Goal: Check status: Check status

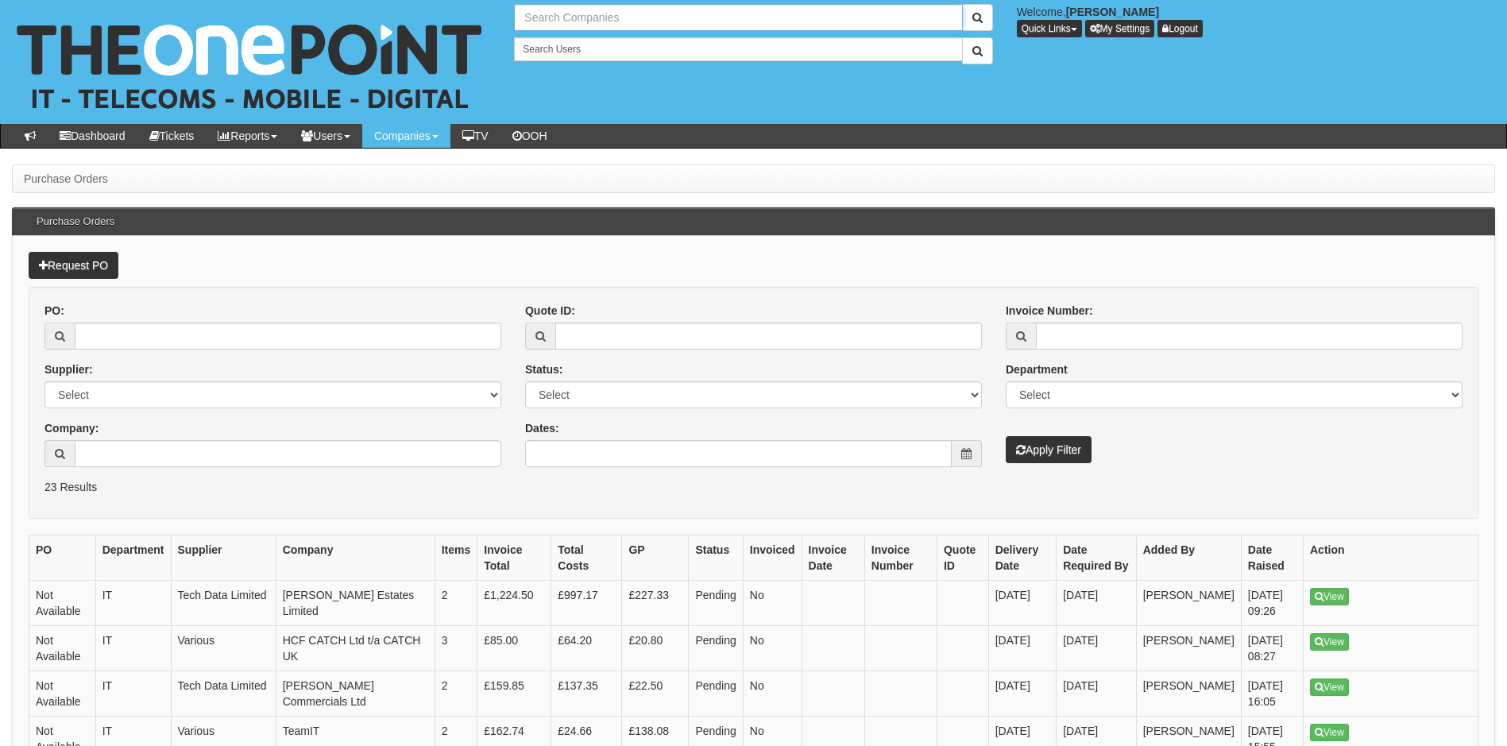
click at [607, 16] on input "text" at bounding box center [738, 17] width 448 height 27
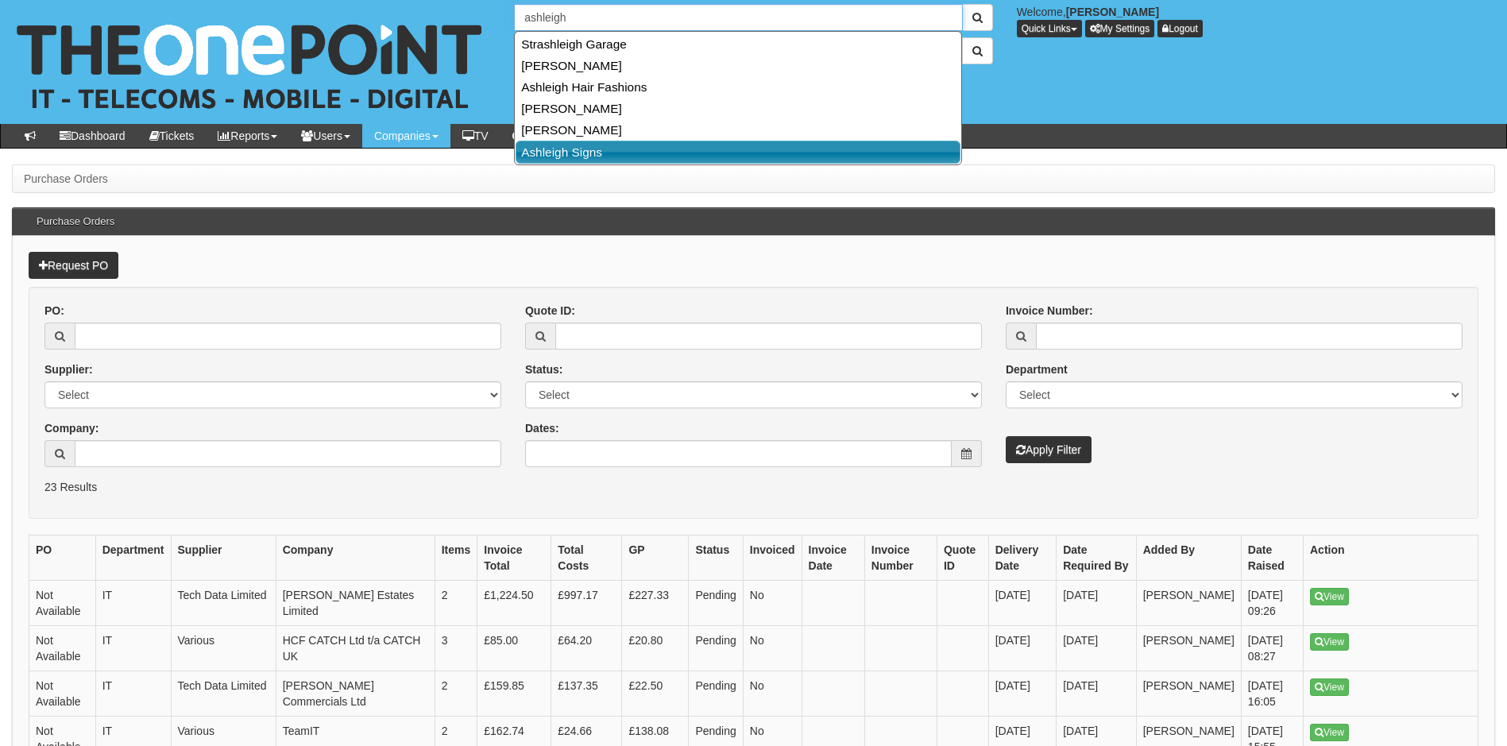
click at [568, 153] on link "Ashleigh Signs" at bounding box center [738, 152] width 445 height 23
type input "Ashleigh Signs"
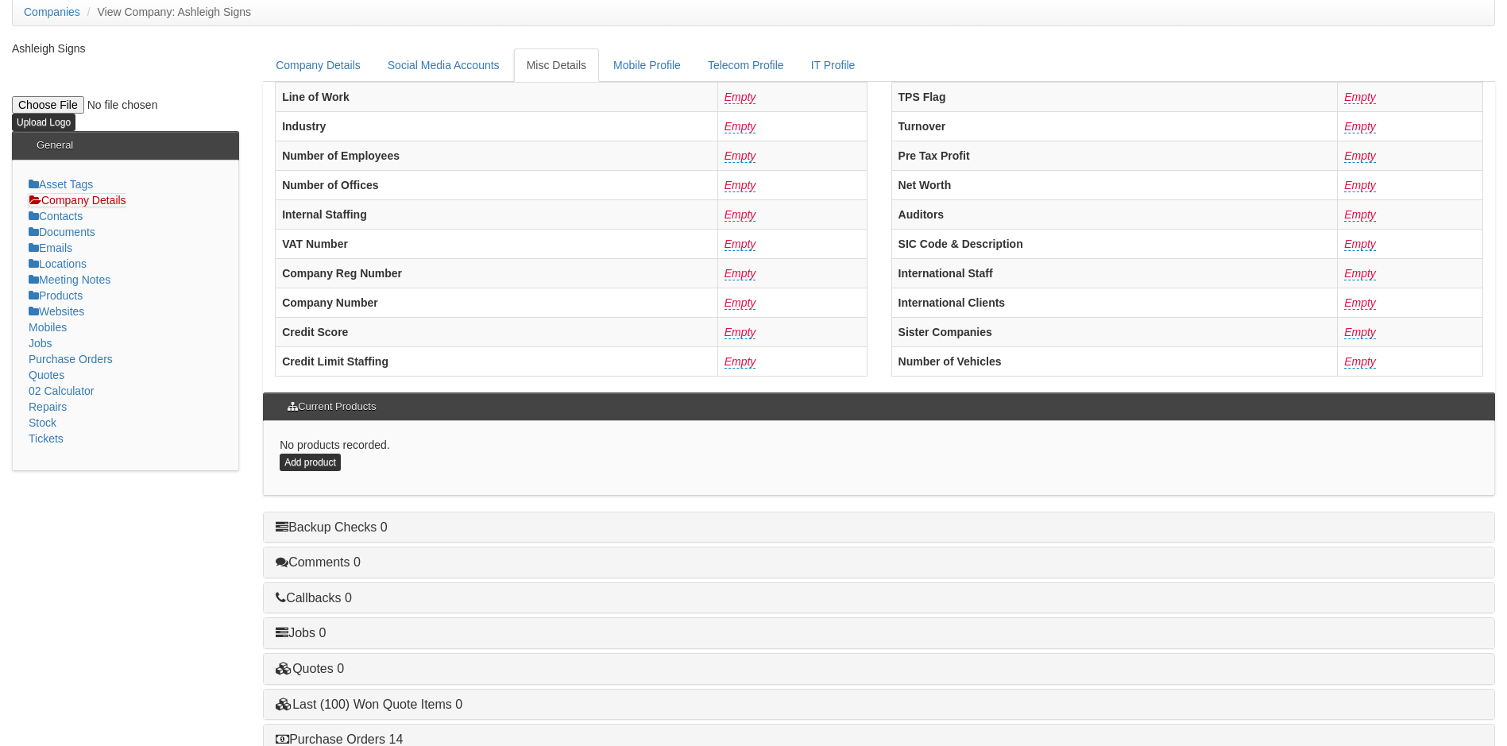
scroll to position [302, 0]
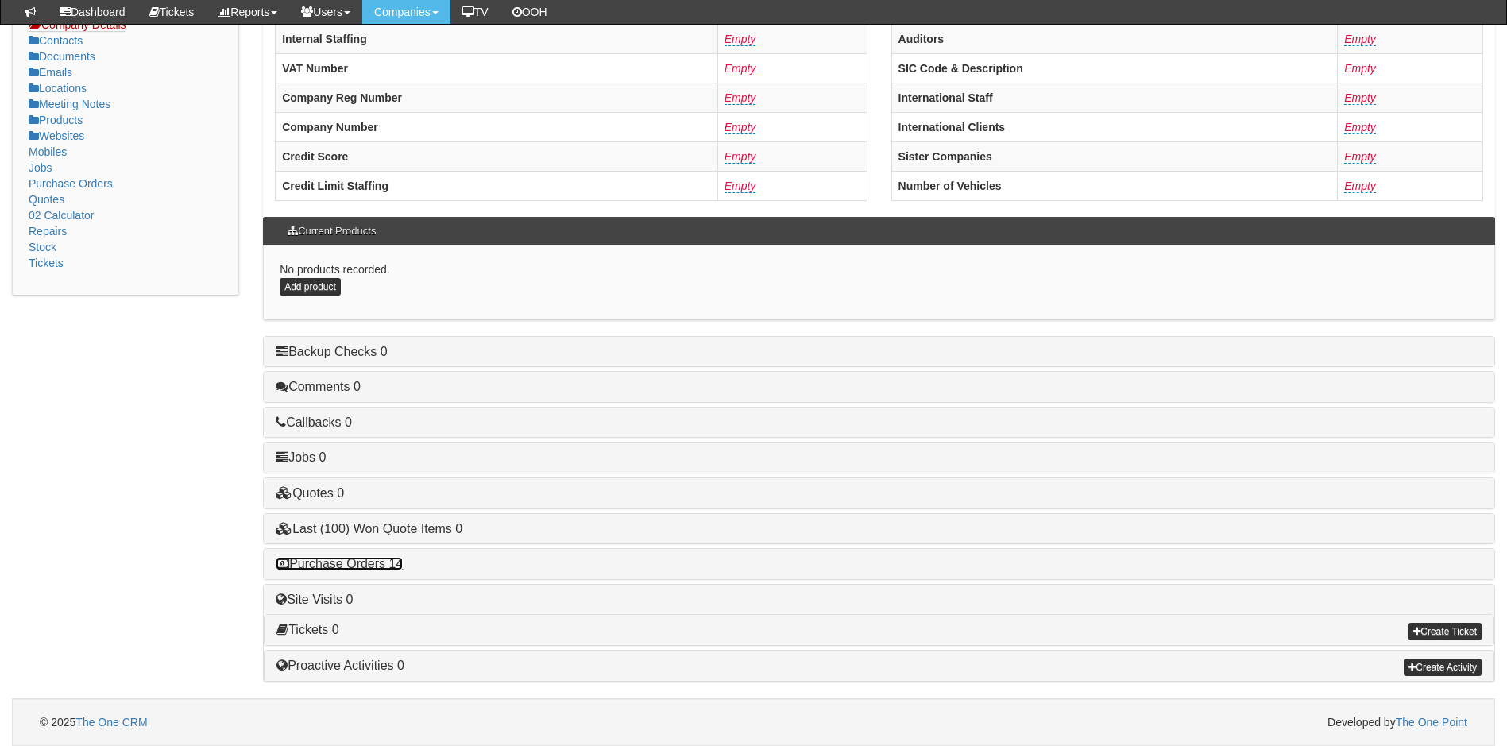
click at [352, 563] on link "Purchase Orders 14" at bounding box center [339, 564] width 127 height 14
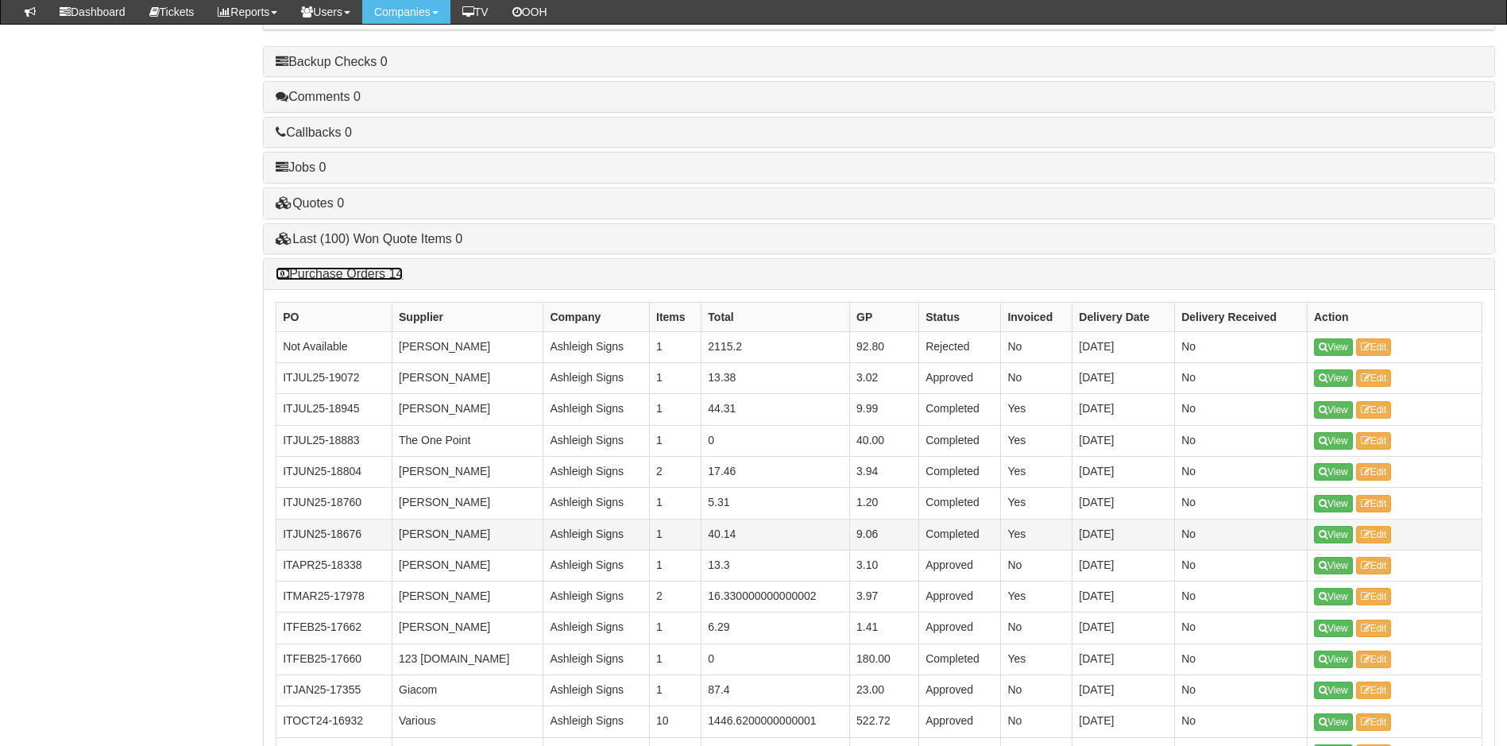
scroll to position [699, 0]
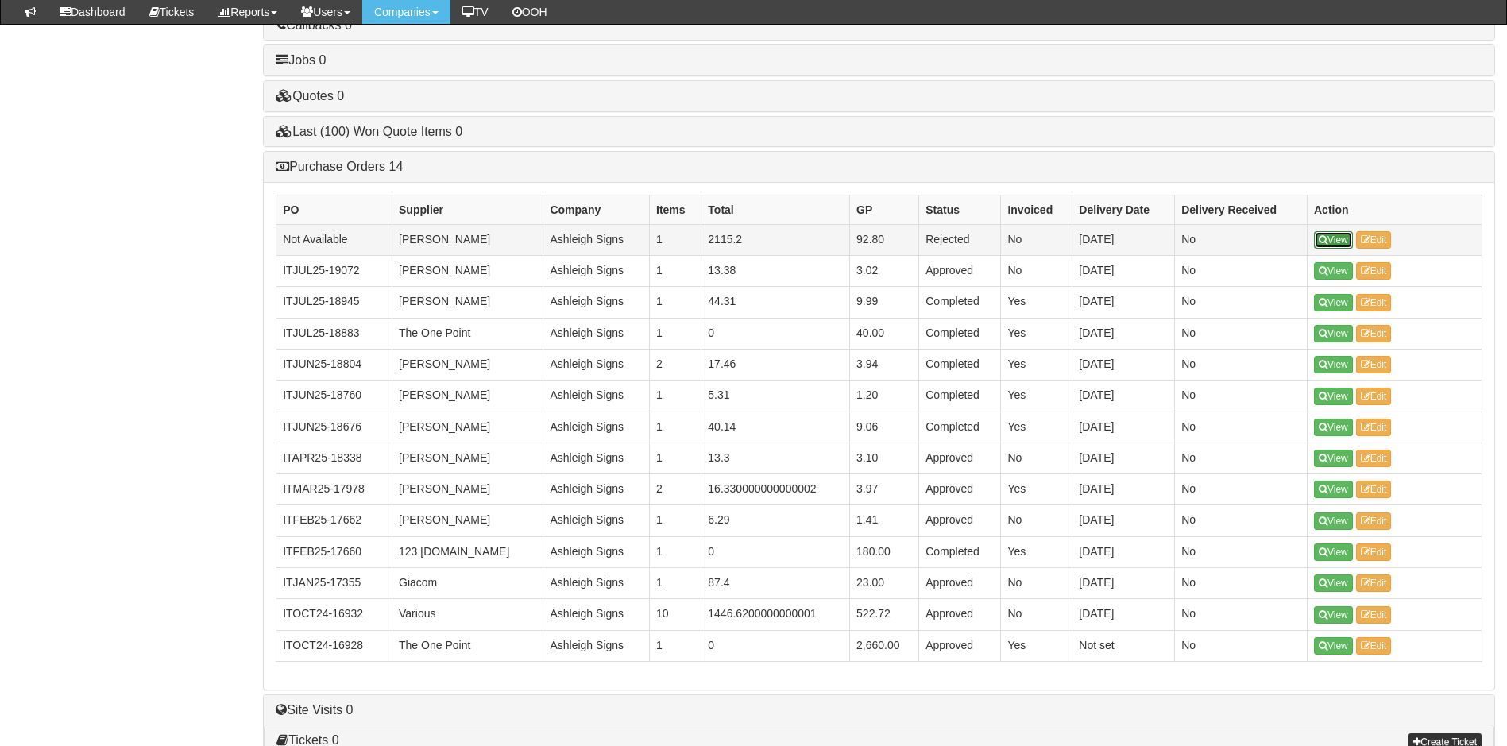
click at [1337, 238] on link "View" at bounding box center [1333, 239] width 39 height 17
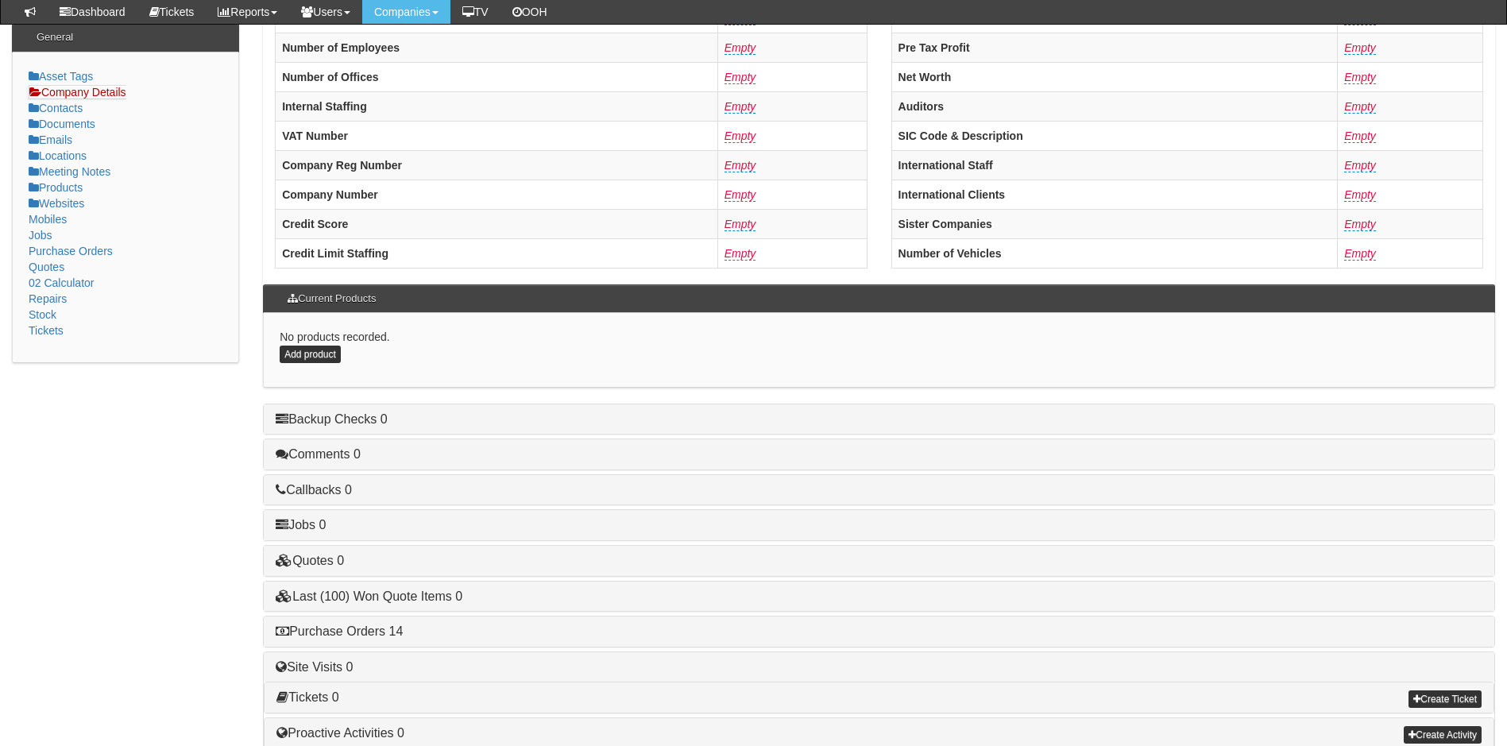
scroll to position [302, 0]
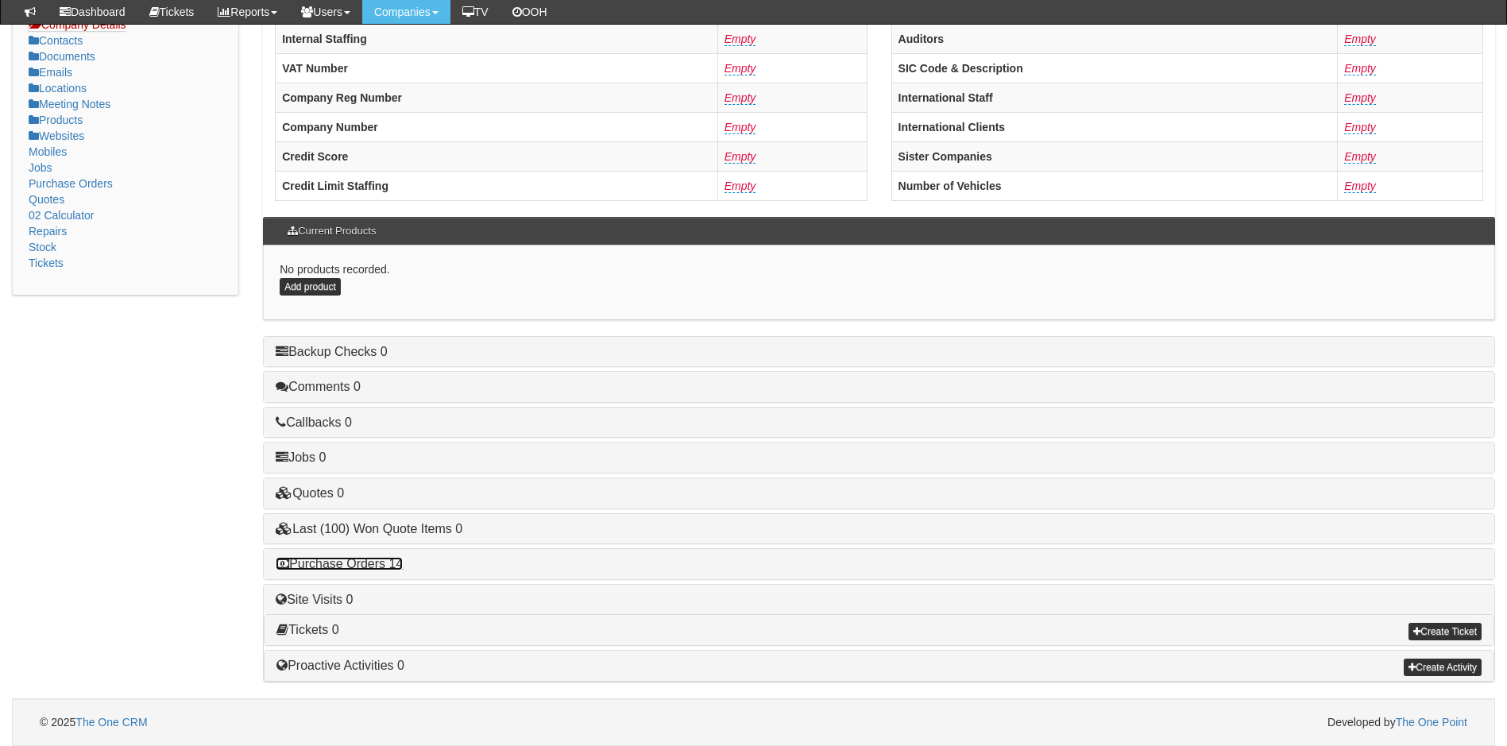
click at [360, 562] on link "Purchase Orders 14" at bounding box center [339, 564] width 127 height 14
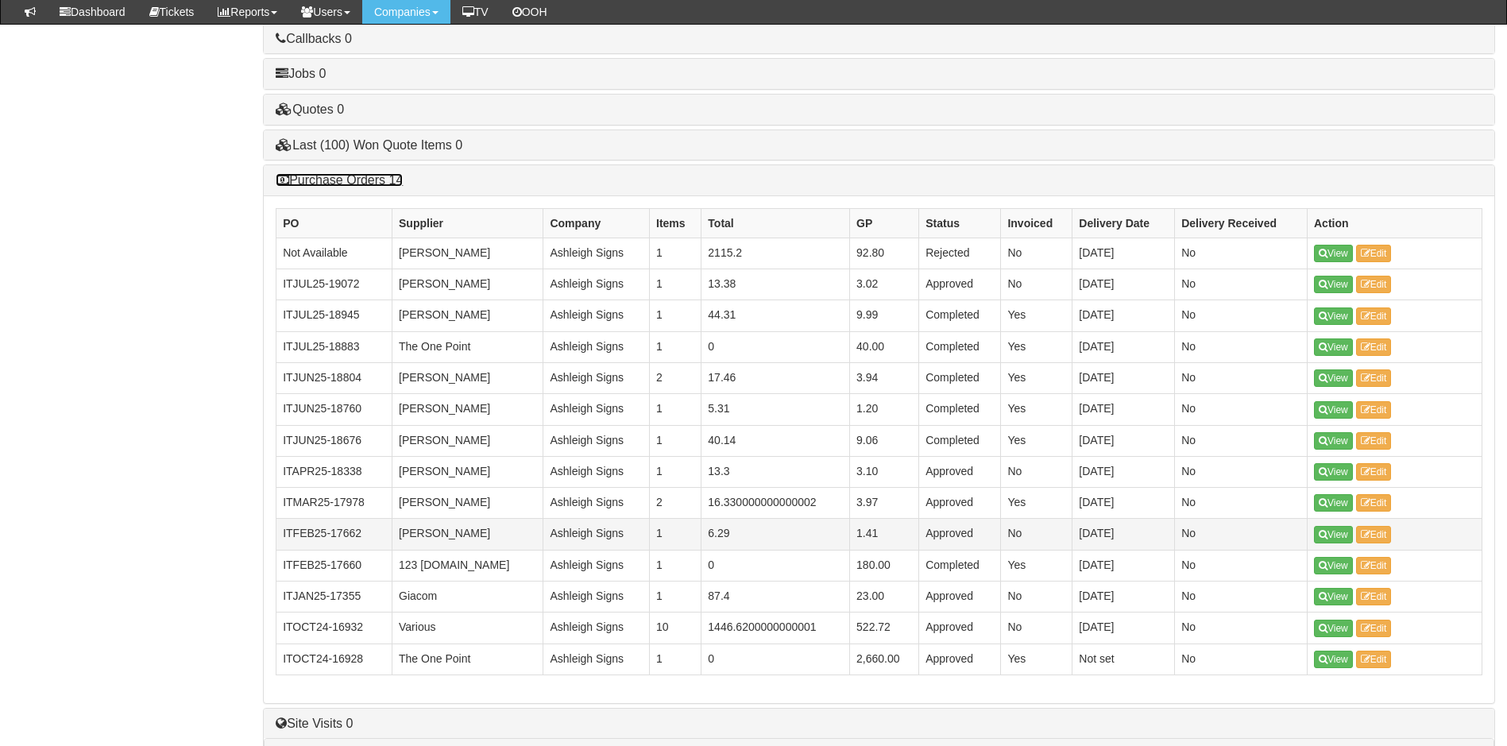
scroll to position [699, 0]
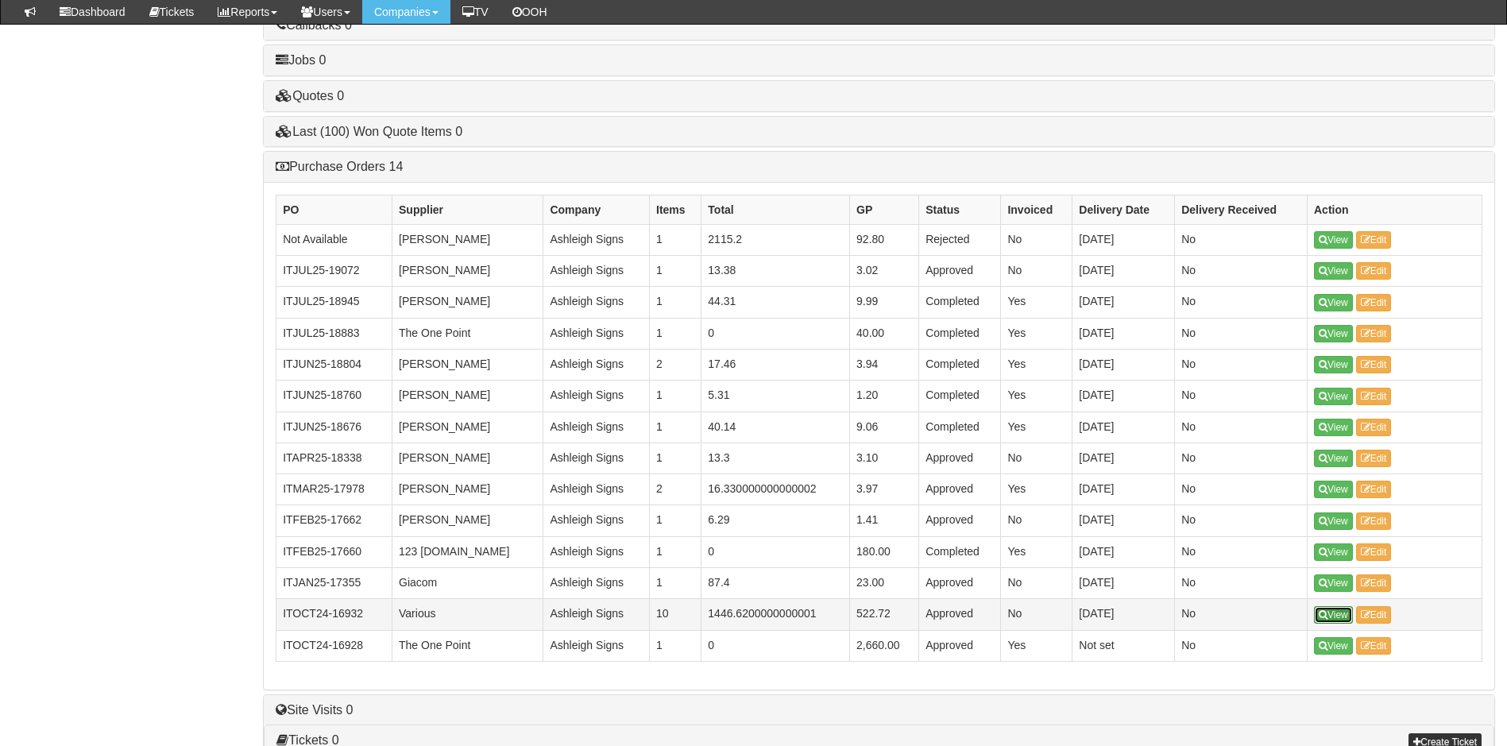
click at [1329, 614] on link "View" at bounding box center [1333, 614] width 39 height 17
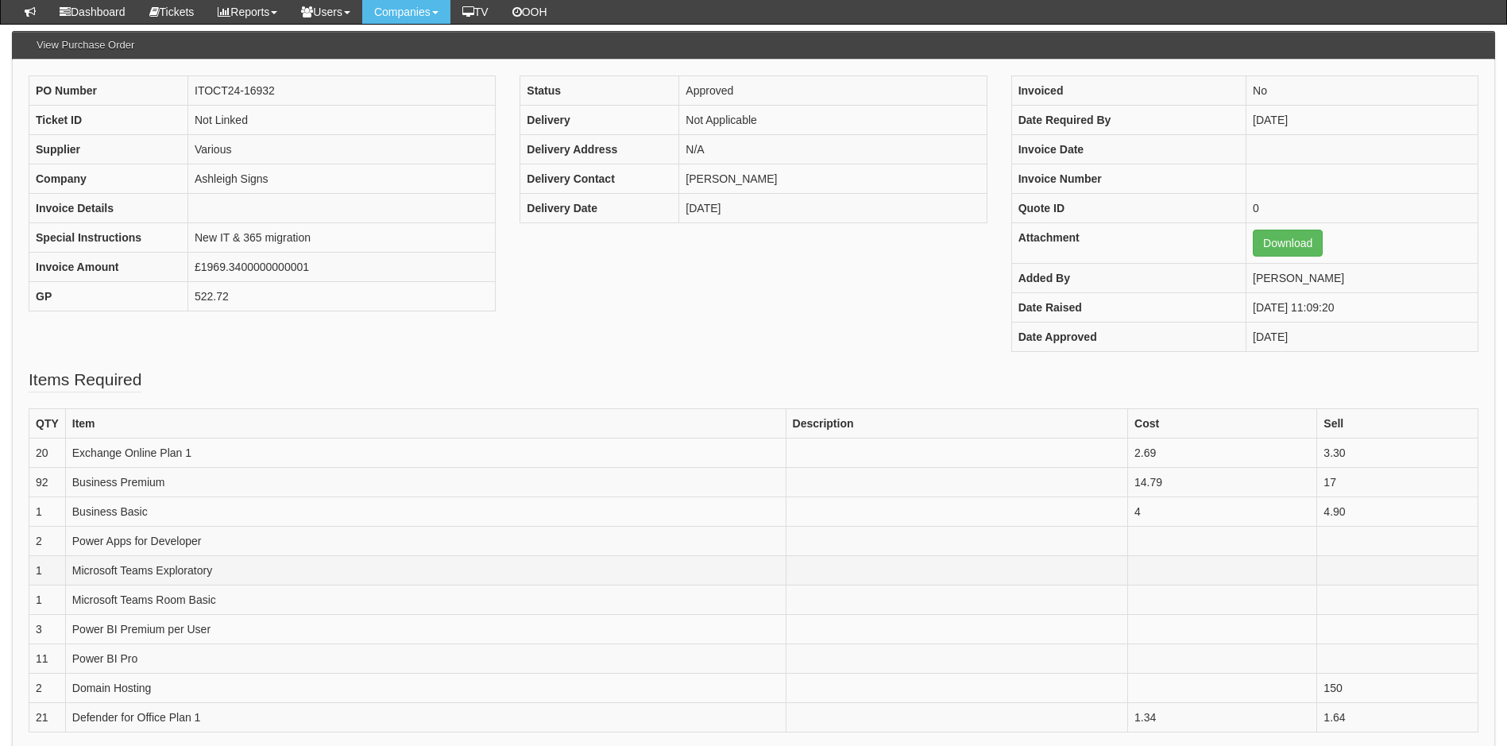
scroll to position [159, 0]
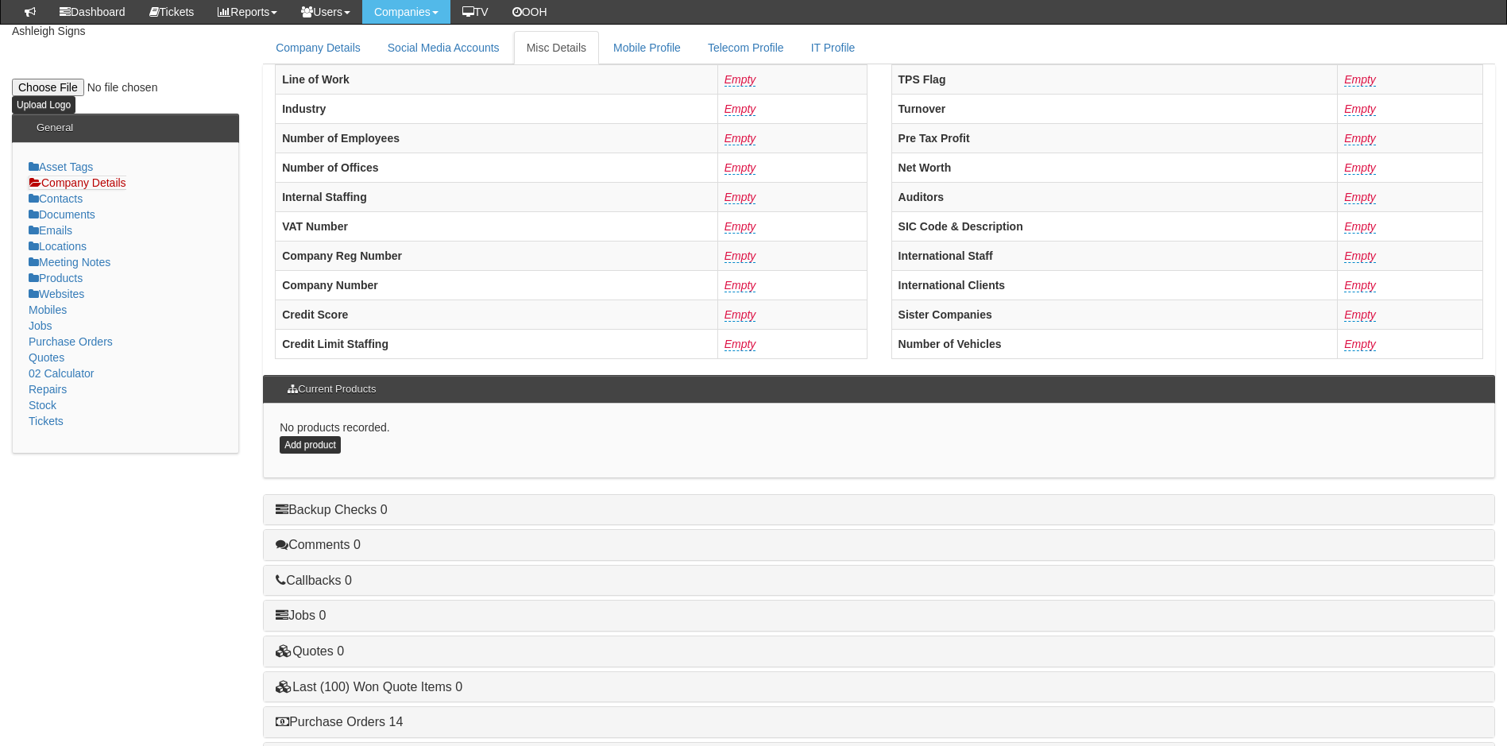
scroll to position [302, 0]
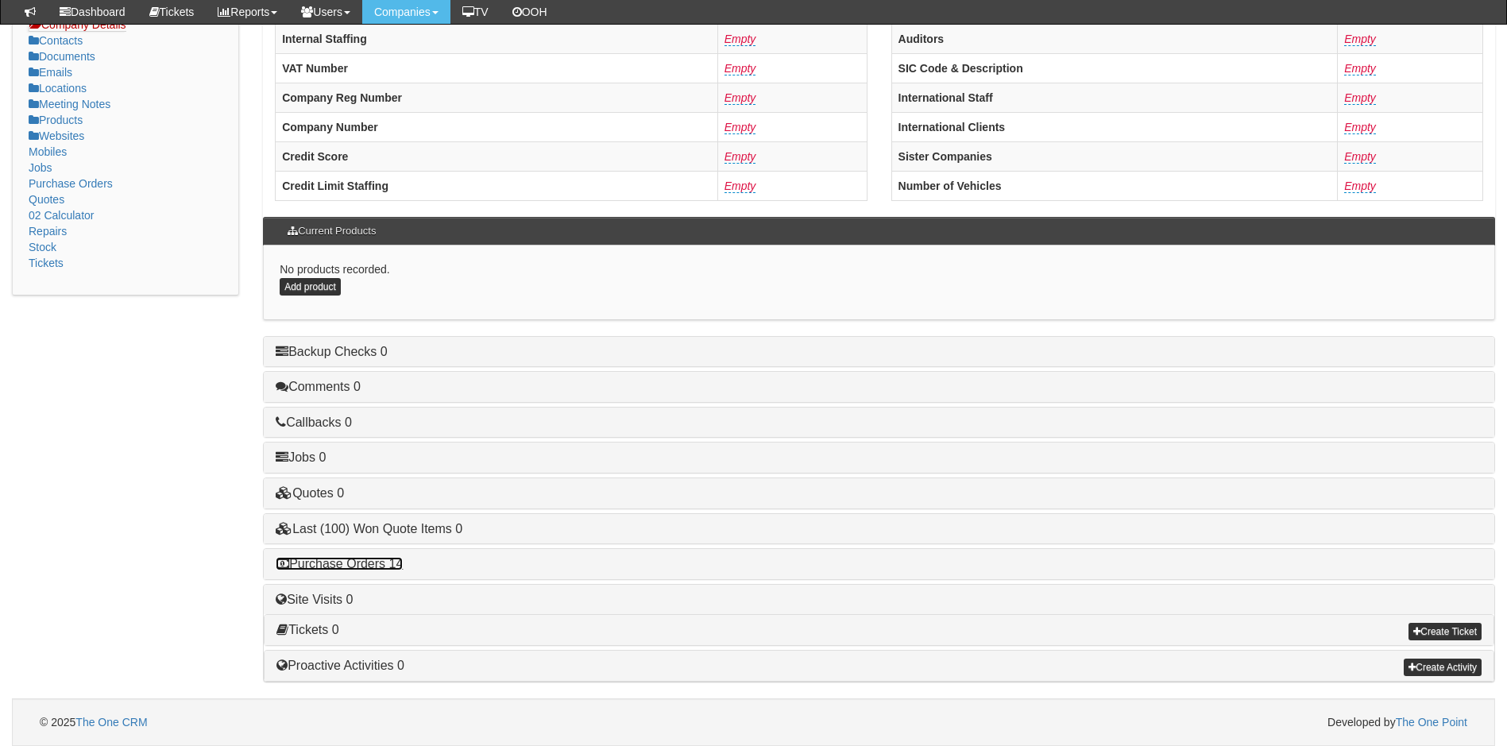
click at [349, 559] on link "Purchase Orders 14" at bounding box center [339, 564] width 127 height 14
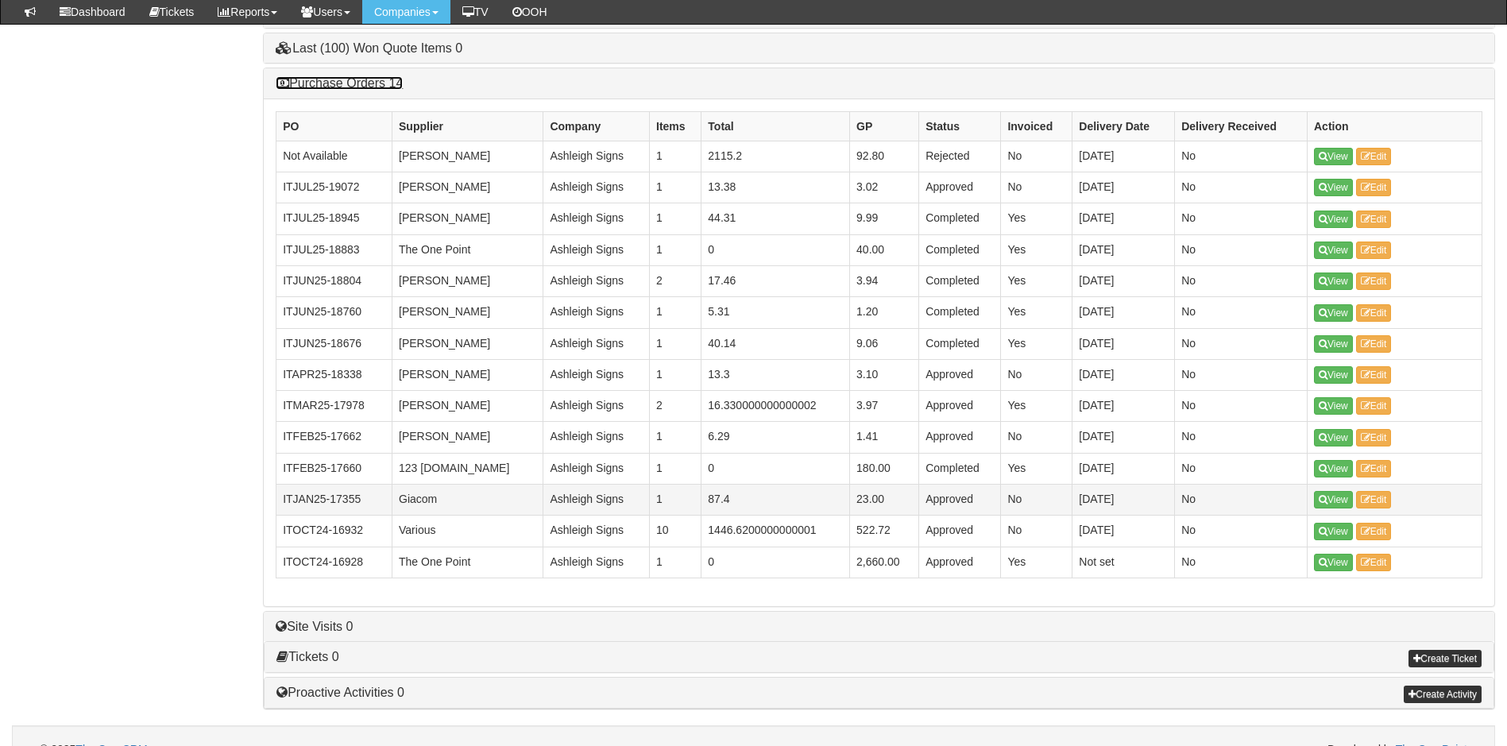
scroll to position [811, 0]
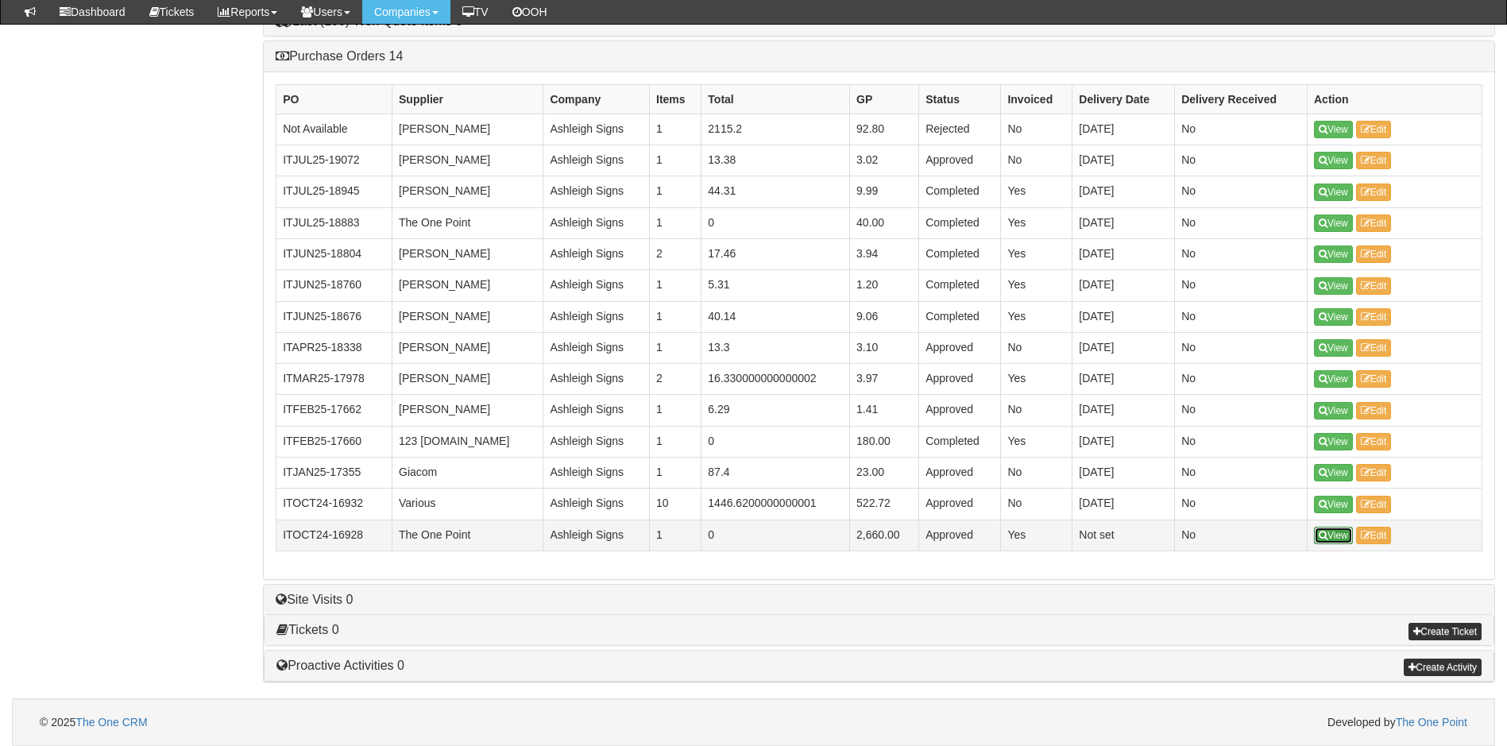
click at [1334, 536] on link "View" at bounding box center [1333, 535] width 39 height 17
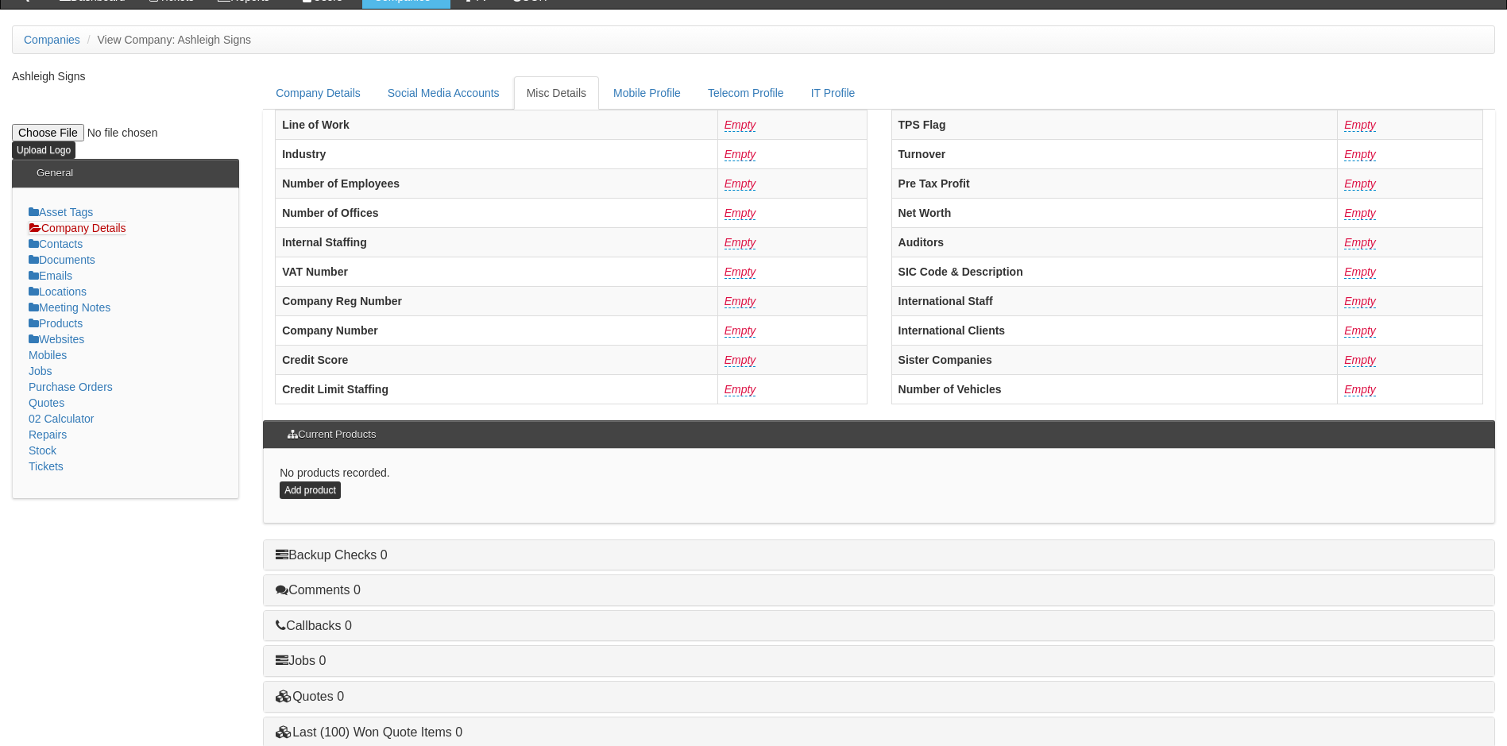
scroll to position [302, 0]
